Goal: Task Accomplishment & Management: Manage account settings

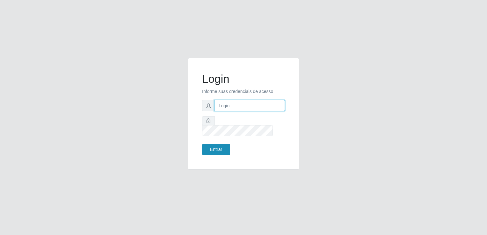
type input "adm@superpopularce.com.br"
click at [223, 144] on button "Entrar" at bounding box center [216, 149] width 28 height 11
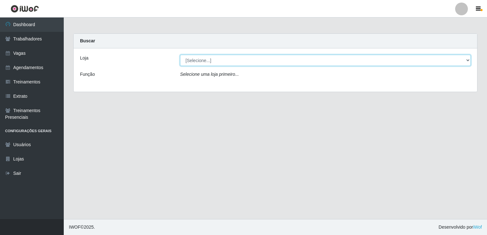
click at [206, 61] on select "[Selecione...] Super Popular" at bounding box center [325, 60] width 290 height 11
select select "537"
click at [180, 55] on select "[Selecione...] Super Popular" at bounding box center [325, 60] width 290 height 11
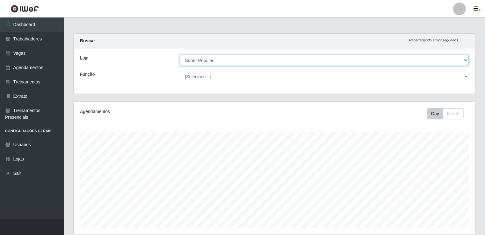
scroll to position [132, 401]
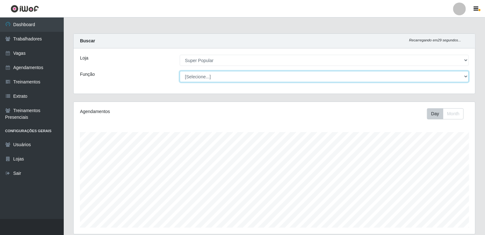
click at [222, 78] on select "[Selecione...] Repositor Repositor + Repositor ++" at bounding box center [324, 76] width 289 height 11
click at [180, 71] on select "[Selecione...] Repositor Repositor + Repositor ++" at bounding box center [324, 76] width 289 height 11
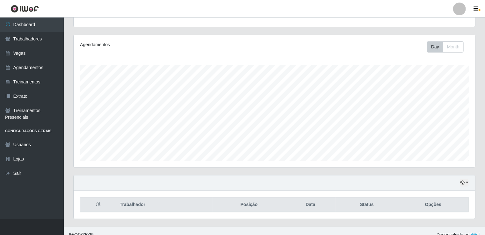
scroll to position [73, 0]
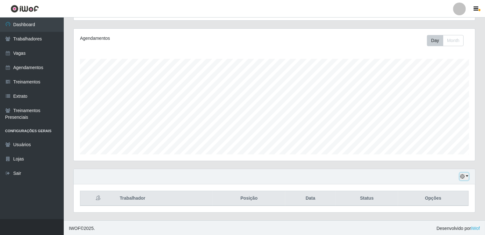
click at [461, 175] on icon "button" at bounding box center [462, 176] width 4 height 4
click at [445, 154] on button "1 Semana" at bounding box center [443, 152] width 50 height 13
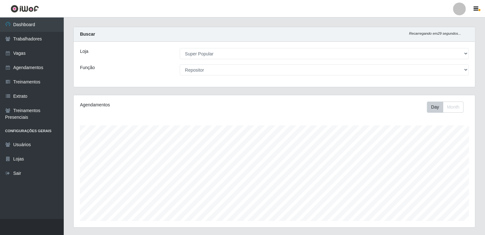
scroll to position [4, 0]
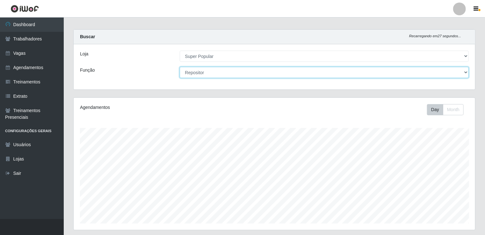
click at [374, 70] on select "[Selecione...] Repositor Repositor + Repositor ++" at bounding box center [324, 72] width 289 height 11
select select "82"
click at [180, 67] on select "[Selecione...] Repositor Repositor + Repositor ++" at bounding box center [324, 72] width 289 height 11
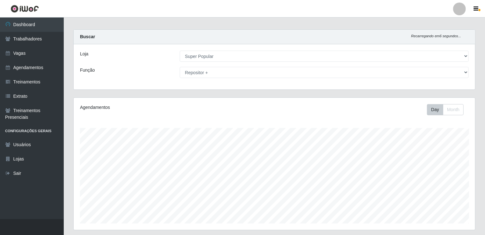
click at [477, 46] on div "Carregando... Buscar Recarregando em 6 segundos... Loja [Selecione...] Super Po…" at bounding box center [273, 63] width 411 height 68
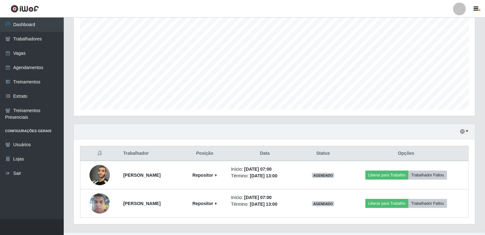
scroll to position [130, 0]
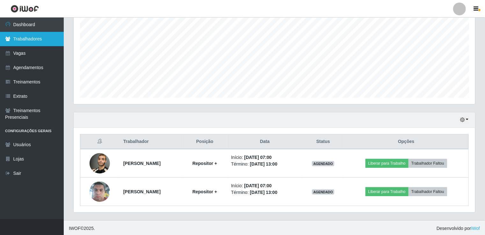
click at [42, 40] on link "Trabalhadores" at bounding box center [32, 39] width 64 height 14
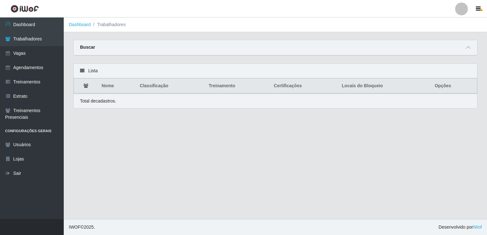
click at [82, 47] on strong "Buscar" at bounding box center [87, 47] width 15 height 5
click at [469, 47] on icon at bounding box center [468, 47] width 4 height 4
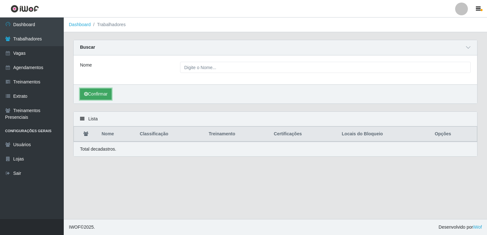
click at [105, 95] on button "Confirmar" at bounding box center [96, 94] width 32 height 11
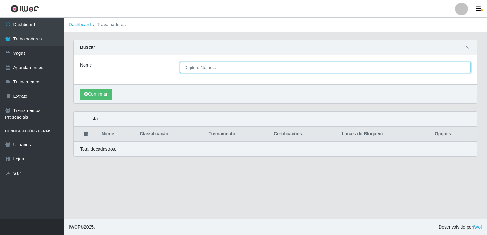
click at [210, 68] on input "Nome" at bounding box center [325, 67] width 290 height 11
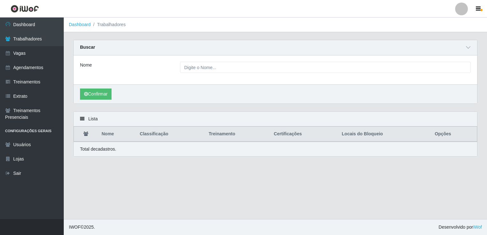
drag, startPoint x: 83, startPoint y: 116, endPoint x: 97, endPoint y: 152, distance: 38.3
click at [97, 152] on div "Lista Nome Classificação Treinamento Certificações Locais do Bloqueio Opções To…" at bounding box center [275, 133] width 404 height 45
click at [97, 152] on p "Total de cadastros." at bounding box center [98, 149] width 36 height 7
click at [104, 151] on p "Total de cadastros." at bounding box center [98, 149] width 36 height 7
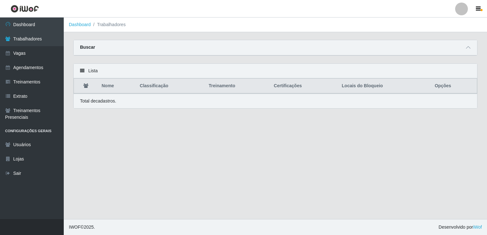
click at [87, 52] on div "Buscar" at bounding box center [275, 47] width 403 height 15
click at [469, 46] on icon at bounding box center [468, 47] width 4 height 4
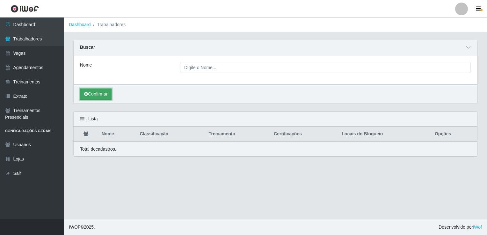
click at [97, 93] on button "Confirmar" at bounding box center [96, 94] width 32 height 11
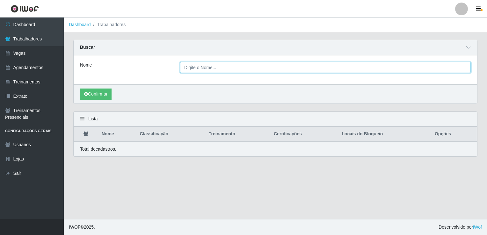
click at [204, 70] on input "Nome" at bounding box center [325, 67] width 290 height 11
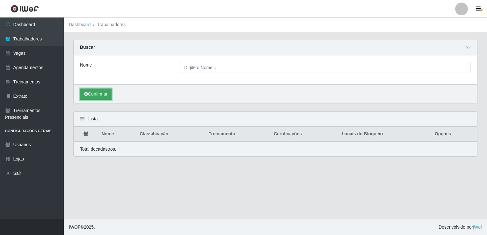
click at [103, 99] on button "Confirmar" at bounding box center [96, 94] width 32 height 11
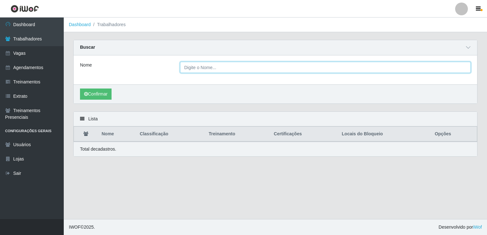
click at [197, 71] on input "Nome" at bounding box center [325, 67] width 290 height 11
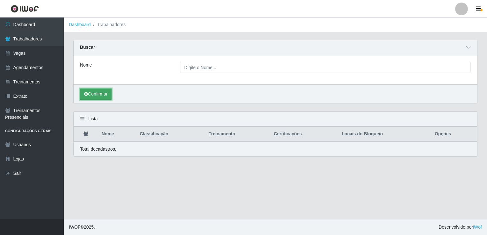
click at [92, 96] on button "Confirmar" at bounding box center [96, 94] width 32 height 11
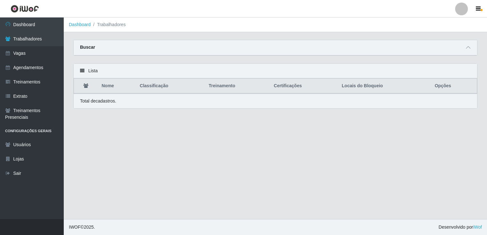
click at [88, 45] on strong "Buscar" at bounding box center [87, 47] width 15 height 5
click at [467, 50] on icon at bounding box center [468, 47] width 4 height 4
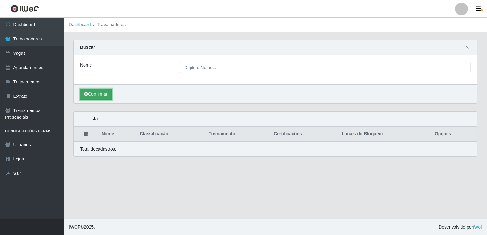
click at [91, 97] on button "Confirmar" at bounding box center [96, 94] width 32 height 11
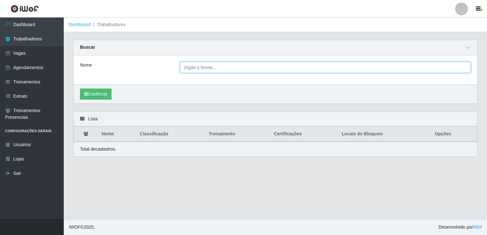
click at [227, 69] on input "Nome" at bounding box center [325, 67] width 290 height 11
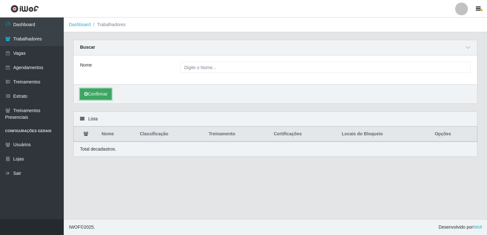
click at [103, 94] on button "Confirmar" at bounding box center [96, 94] width 32 height 11
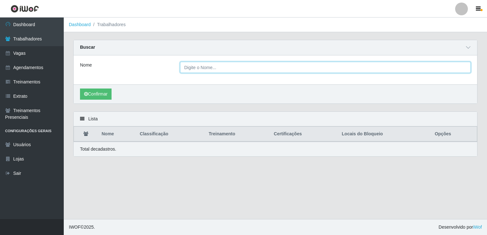
click at [288, 68] on input "Nome" at bounding box center [325, 67] width 290 height 11
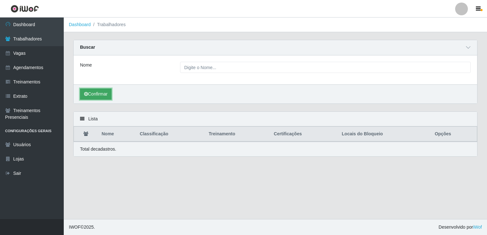
click at [87, 97] on button "Confirmar" at bounding box center [96, 94] width 32 height 11
click at [82, 118] on icon at bounding box center [82, 119] width 4 height 4
click at [117, 157] on div "Lista Nome Classificação Treinamento Certificações Locais do Bloqueio Opções To…" at bounding box center [274, 137] width 413 height 53
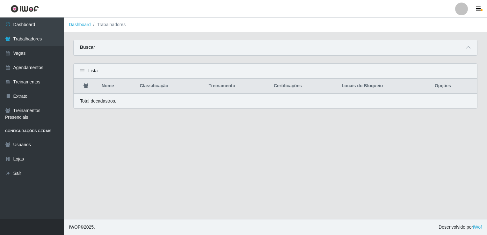
click at [92, 46] on strong "Buscar" at bounding box center [87, 47] width 15 height 5
click at [96, 47] on div "Buscar" at bounding box center [275, 47] width 403 height 15
click at [471, 47] on span at bounding box center [468, 47] width 8 height 7
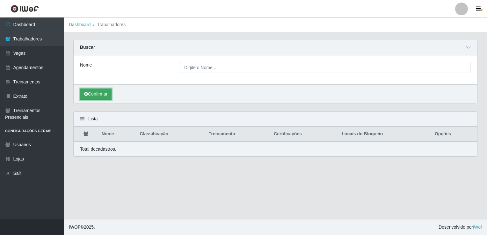
click at [103, 89] on button "Confirmar" at bounding box center [96, 94] width 32 height 11
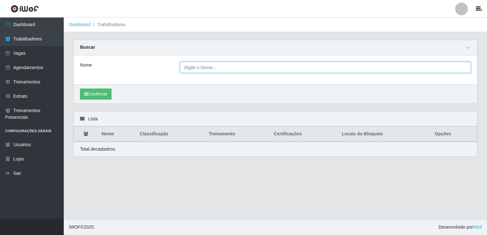
click at [205, 67] on input "Nome" at bounding box center [325, 67] width 290 height 11
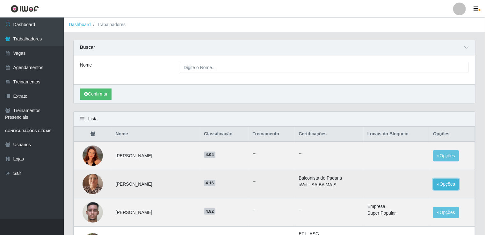
click at [448, 183] on button "Opções" at bounding box center [446, 184] width 26 height 11
click at [215, 185] on span "4.16" at bounding box center [209, 183] width 11 height 6
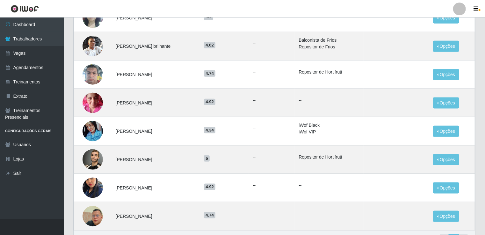
scroll to position [389, 0]
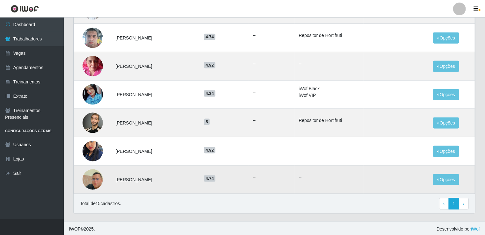
click at [100, 182] on img at bounding box center [92, 179] width 20 height 36
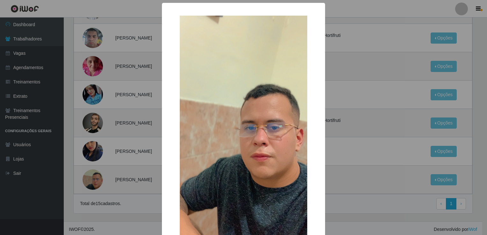
click at [371, 155] on div "× OK Cancel" at bounding box center [243, 117] width 487 height 235
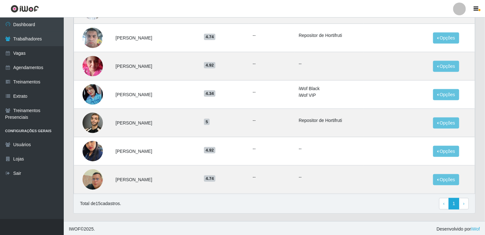
drag, startPoint x: 484, startPoint y: 171, endPoint x: 484, endPoint y: 166, distance: 5.7
drag, startPoint x: 484, startPoint y: 166, endPoint x: 486, endPoint y: 148, distance: 17.3
